Goal: Task Accomplishment & Management: Use online tool/utility

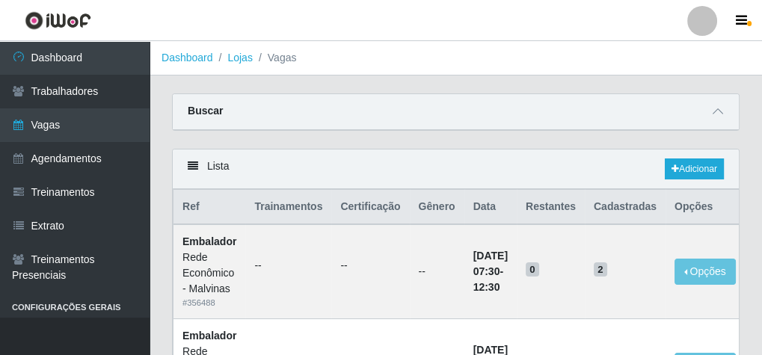
click at [223, 109] on div "Buscar" at bounding box center [456, 112] width 566 height 36
click at [211, 109] on strong "Buscar" at bounding box center [205, 111] width 35 height 12
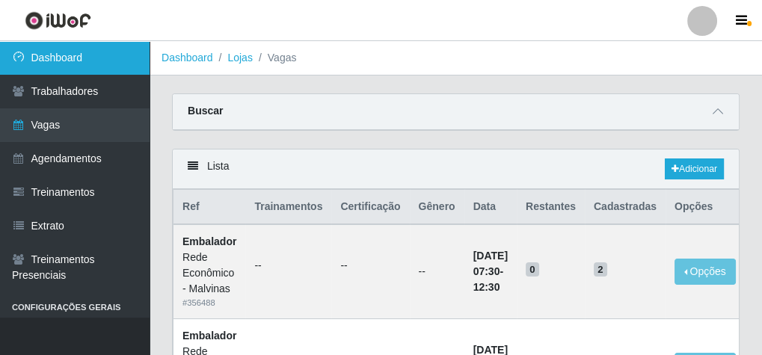
click at [74, 53] on link "Dashboard" at bounding box center [75, 58] width 150 height 34
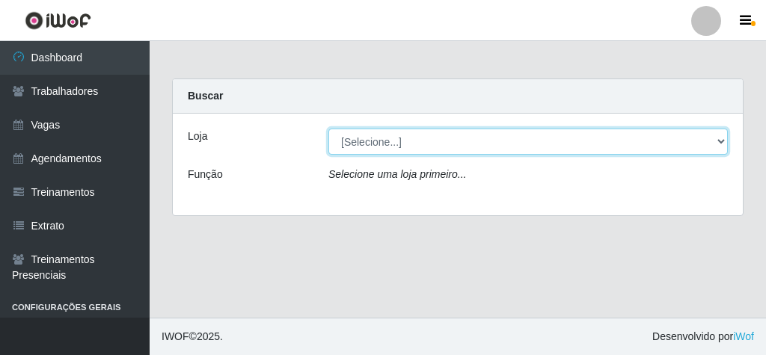
click at [351, 138] on select "[Selecione...] Rede Econômico - Malvinas Rede Econômico - Prata" at bounding box center [527, 142] width 399 height 26
select select "194"
click at [328, 129] on select "[Selecione...] Rede Econômico - Malvinas Rede Econômico - Prata" at bounding box center [527, 142] width 399 height 26
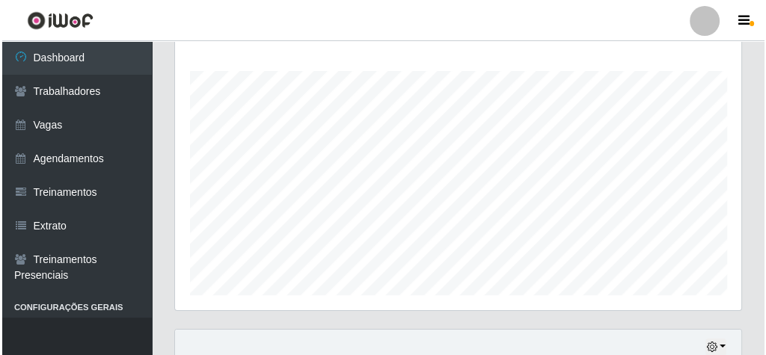
scroll to position [538, 0]
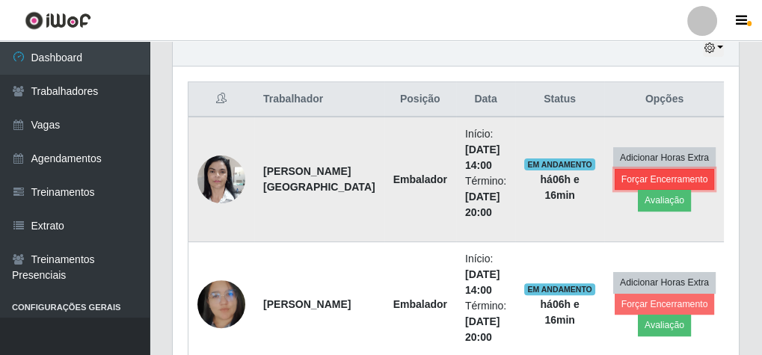
click at [644, 173] on button "Forçar Encerramento" at bounding box center [665, 179] width 100 height 21
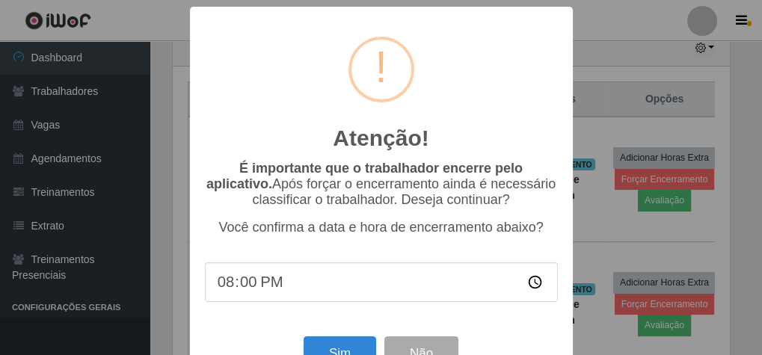
scroll to position [310, 561]
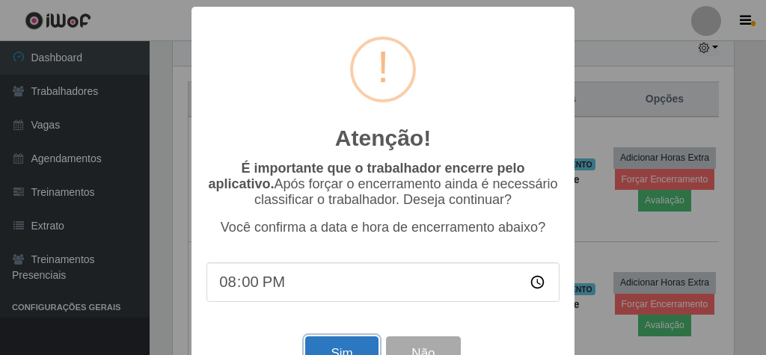
click at [369, 347] on button "Sim" at bounding box center [341, 353] width 73 height 35
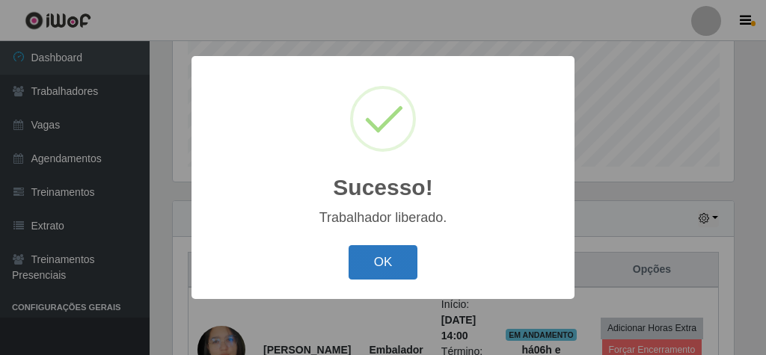
click at [390, 265] on button "OK" at bounding box center [383, 262] width 70 height 35
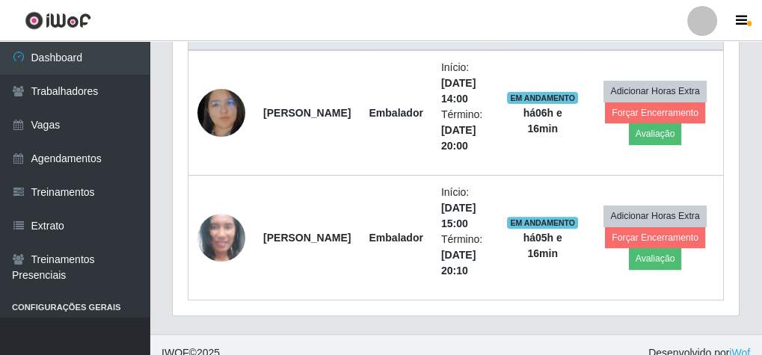
scroll to position [607, 0]
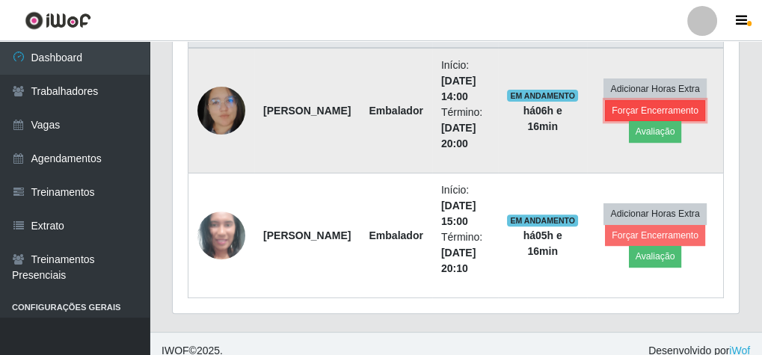
click at [635, 109] on button "Forçar Encerramento" at bounding box center [655, 110] width 100 height 21
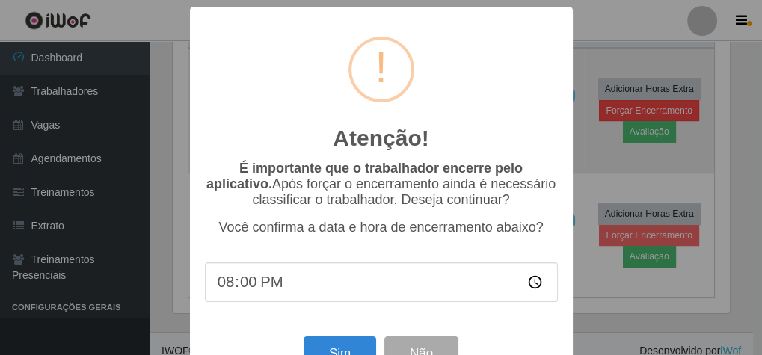
scroll to position [310, 561]
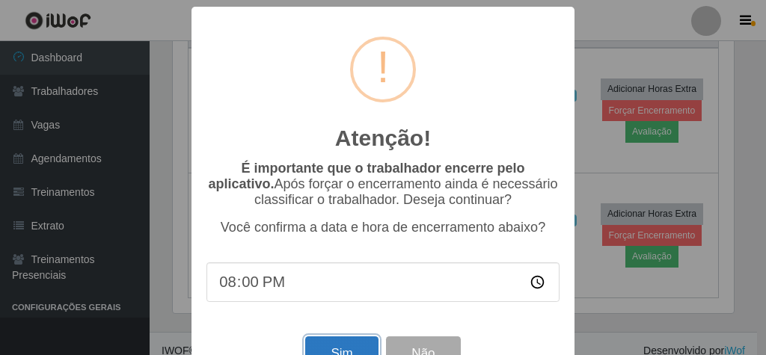
click at [308, 350] on button "Sim" at bounding box center [341, 353] width 73 height 35
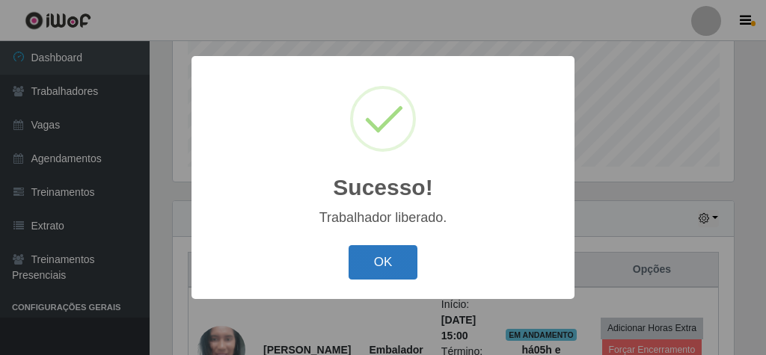
click at [405, 266] on button "OK" at bounding box center [383, 262] width 70 height 35
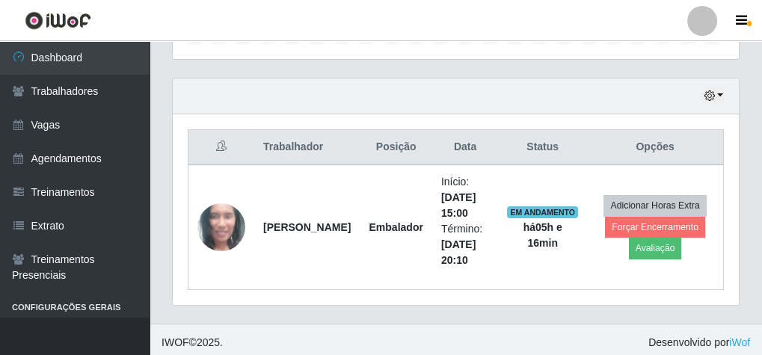
scroll to position [493, 0]
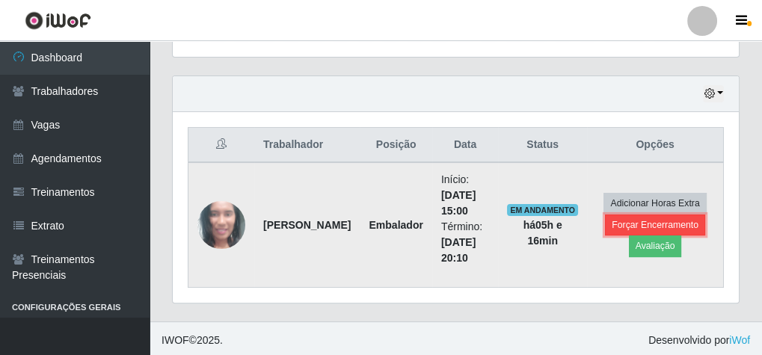
click at [615, 219] on button "Forçar Encerramento" at bounding box center [655, 225] width 100 height 21
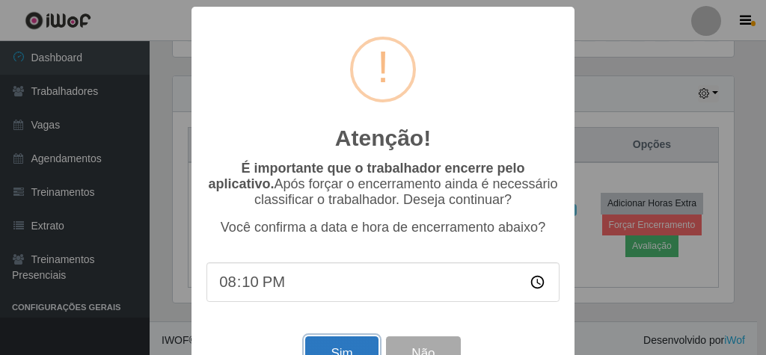
click at [343, 350] on button "Sim" at bounding box center [341, 353] width 73 height 35
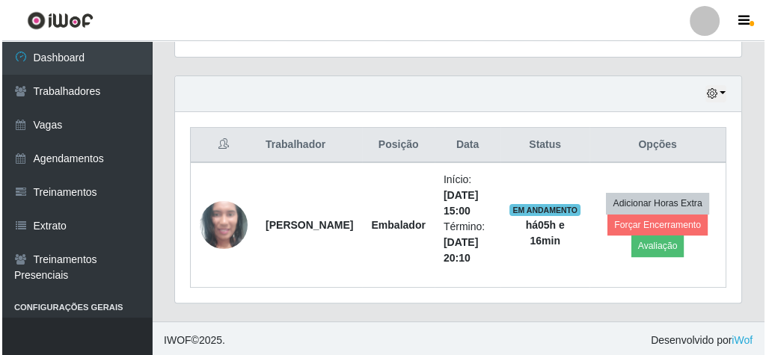
scroll to position [0, 0]
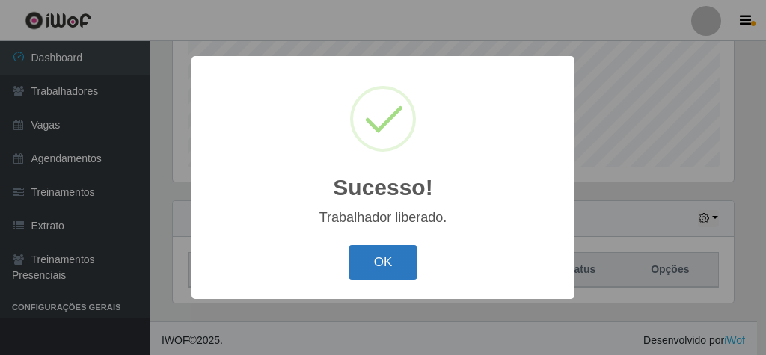
click at [397, 258] on button "OK" at bounding box center [383, 262] width 70 height 35
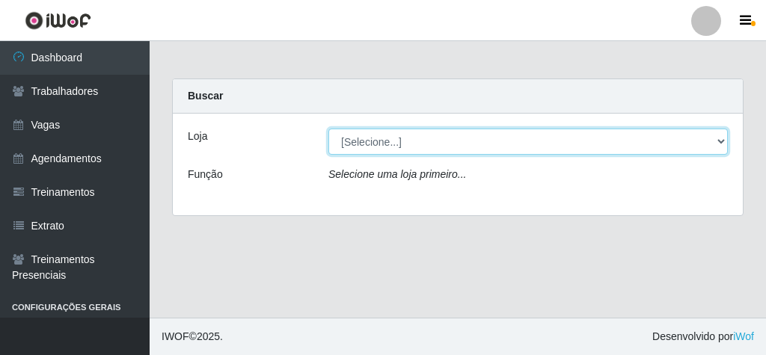
click at [458, 132] on select "[Selecione...] Rede Econômico - Malvinas Rede Econômico - Prata" at bounding box center [527, 142] width 399 height 26
select select "194"
click at [328, 129] on select "[Selecione...] Rede Econômico - Malvinas Rede Econômico - Prata" at bounding box center [527, 142] width 399 height 26
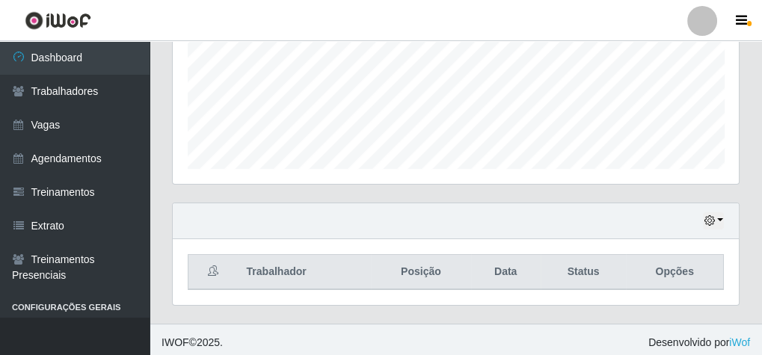
scroll to position [368, 0]
